Goal: Task Accomplishment & Management: Manage account settings

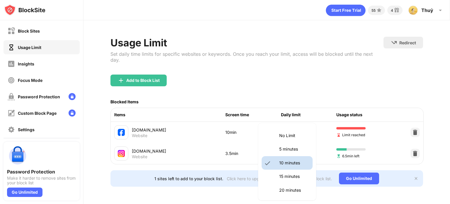
click at [286, 123] on body "Block Sites Usage Limit Insights Focus Mode Password Protection Custom Block Pa…" at bounding box center [225, 102] width 450 height 204
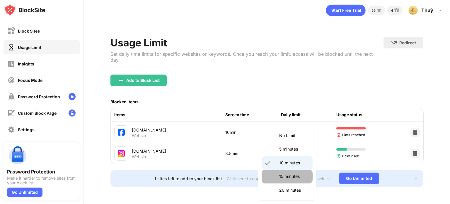
click at [291, 171] on li "15 minutes" at bounding box center [287, 175] width 51 height 13
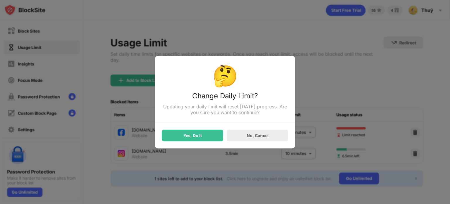
click at [199, 137] on div "Yes, Do It" at bounding box center [192, 135] width 18 height 5
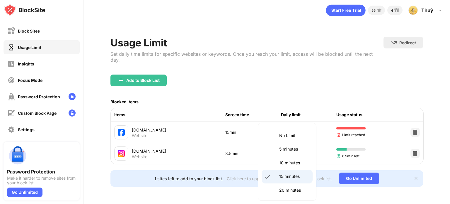
click at [297, 126] on body "Block Sites Usage Limit Insights Focus Mode Password Protection Custom Block Pa…" at bounding box center [225, 102] width 450 height 204
click at [289, 187] on p "20 minutes" at bounding box center [294, 190] width 30 height 6
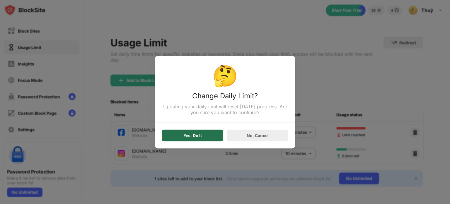
click at [193, 135] on div "Yes, Do It" at bounding box center [192, 135] width 18 height 5
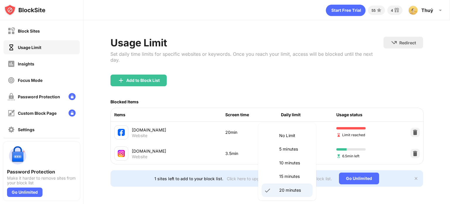
click at [293, 123] on body "Block Sites Usage Limit Insights Focus Mode Password Protection Custom Block Pa…" at bounding box center [225, 102] width 450 height 204
click at [286, 173] on p "15 minutes" at bounding box center [294, 176] width 30 height 6
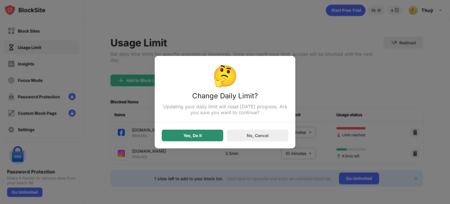
click at [186, 137] on div "Yes, Do It" at bounding box center [192, 135] width 18 height 5
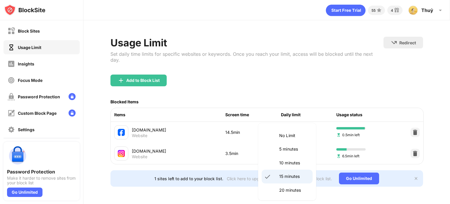
click at [307, 122] on body "Block Sites Usage Limit Insights Focus Mode Password Protection Custom Block Pa…" at bounding box center [225, 102] width 450 height 204
click at [299, 141] on li "No Limit" at bounding box center [287, 135] width 51 height 13
type input "********"
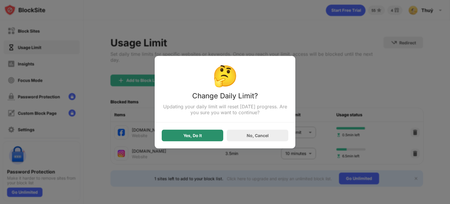
click at [195, 137] on div "Yes, Do It" at bounding box center [192, 135] width 18 height 5
